Goal: Transaction & Acquisition: Subscribe to service/newsletter

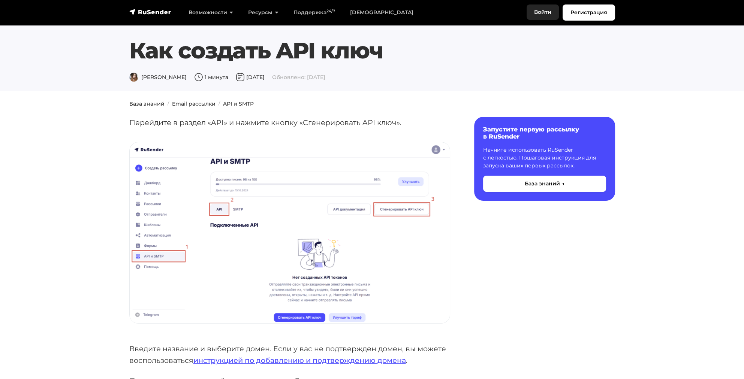
click at [544, 12] on link "Войти" at bounding box center [542, 11] width 32 height 15
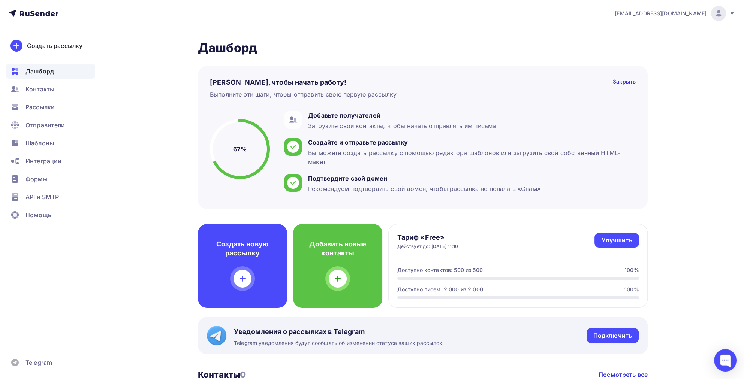
click at [689, 12] on span "[EMAIL_ADDRESS][DOMAIN_NAME]" at bounding box center [660, 13] width 92 height 7
click at [699, 237] on div "shop@end15.ru Аккаунт Тарифы Выйти Создать рассылку Дашборд Контакты Рассылки О…" at bounding box center [372, 329] width 744 height 658
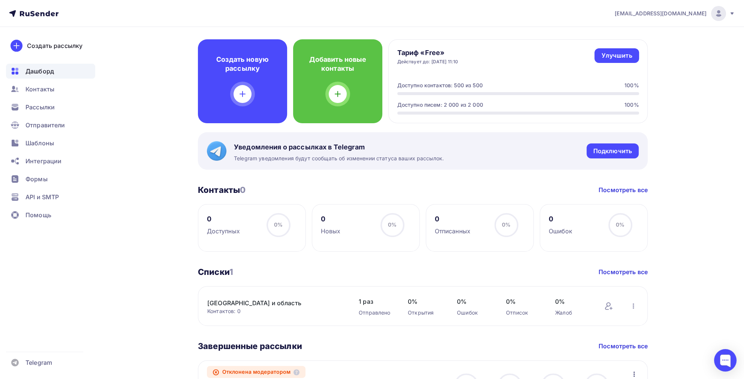
scroll to position [166, 0]
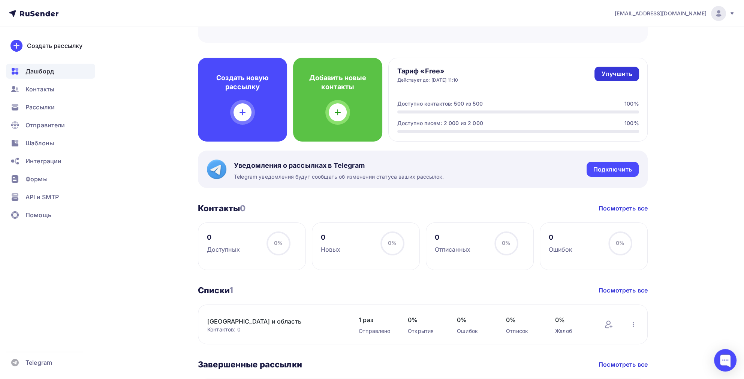
click at [611, 75] on div "Улучшить" at bounding box center [616, 74] width 31 height 9
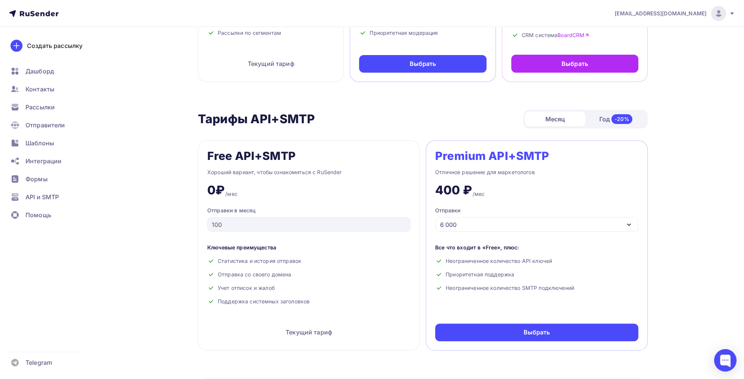
scroll to position [262, 0]
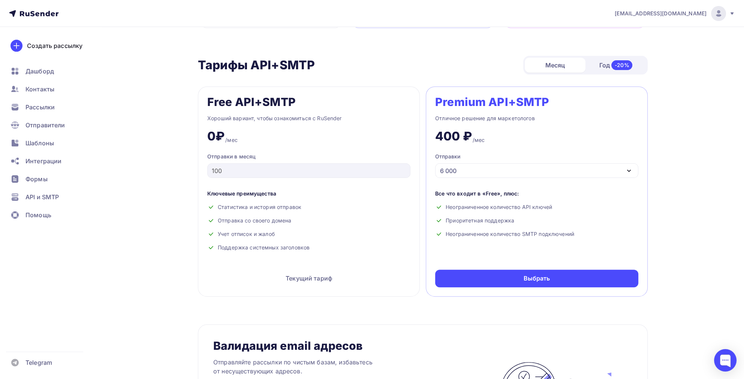
click at [629, 168] on icon "button" at bounding box center [628, 170] width 9 height 9
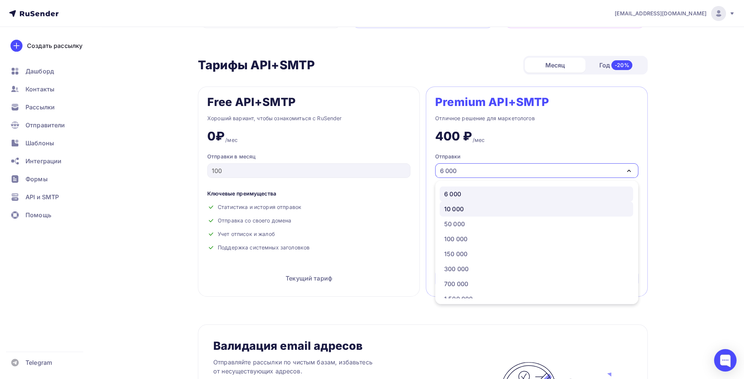
click at [508, 208] on div "10 000" at bounding box center [536, 209] width 184 height 9
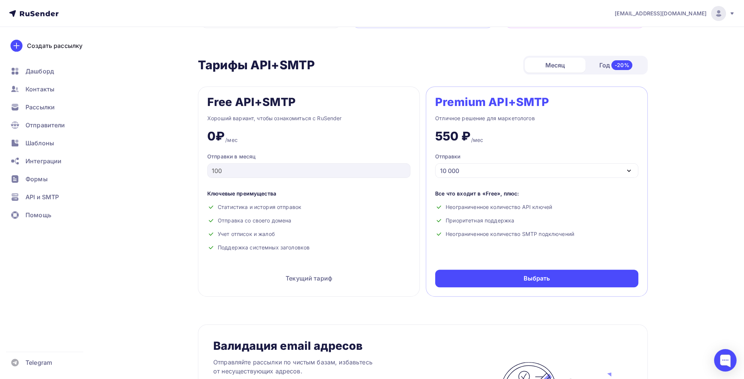
click at [560, 168] on div "10 000" at bounding box center [536, 170] width 203 height 15
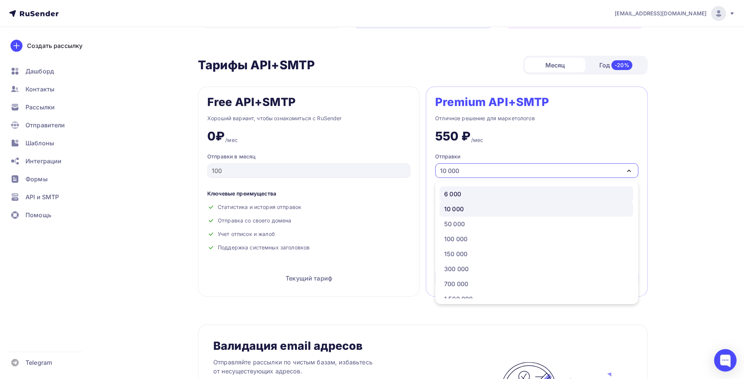
click at [494, 191] on div "6 000" at bounding box center [536, 194] width 184 height 9
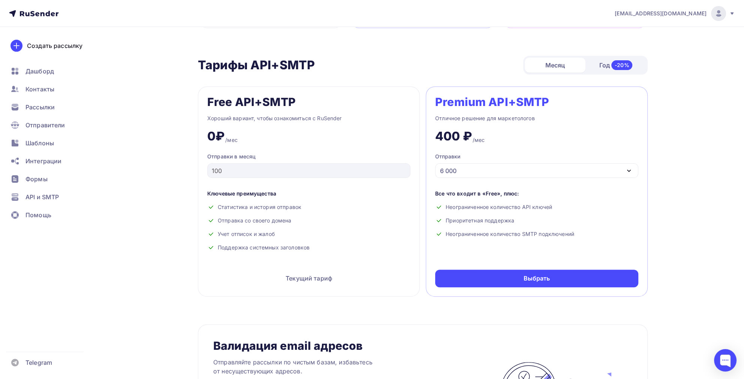
click at [601, 65] on div "Год -20%" at bounding box center [615, 65] width 61 height 16
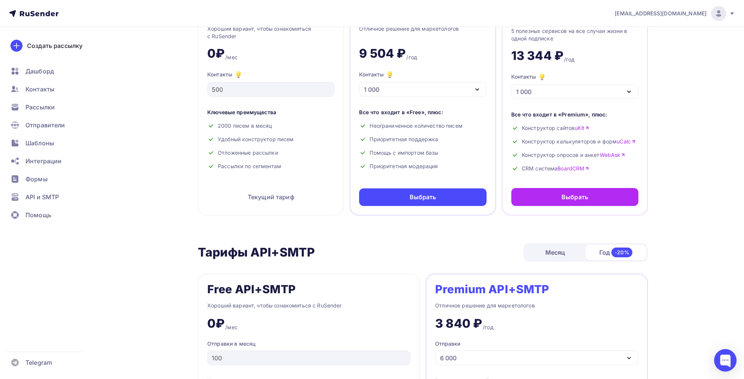
scroll to position [0, 0]
